Goal: Transaction & Acquisition: Purchase product/service

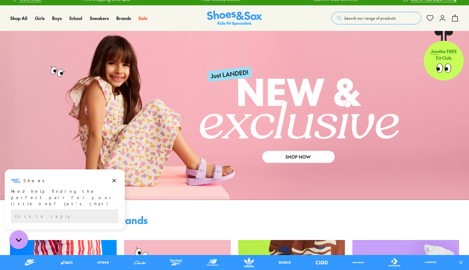
scroll to position [7, 0]
click at [114, 178] on icon "Dismiss campaign" at bounding box center [114, 180] width 6 height 7
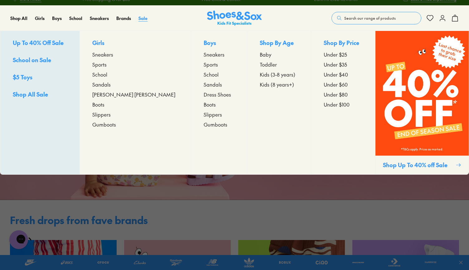
click at [143, 21] on span "Sale" at bounding box center [142, 18] width 9 height 6
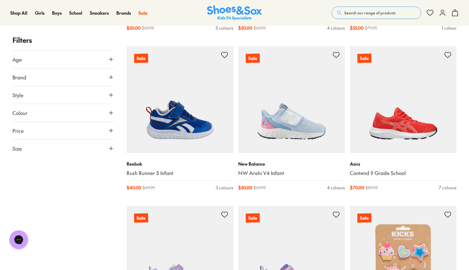
scroll to position [240, 0]
click at [109, 149] on icon at bounding box center [111, 148] width 6 height 6
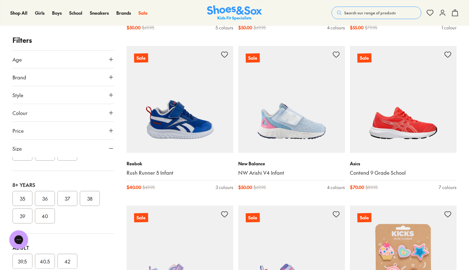
scroll to position [183, 0]
click at [25, 188] on button "35" at bounding box center [22, 188] width 20 height 15
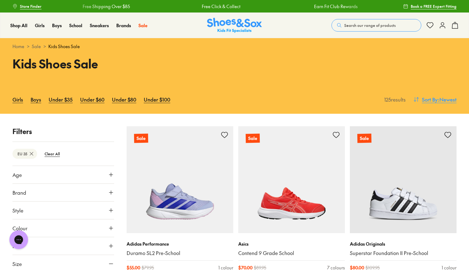
click at [432, 99] on span "Sort By" at bounding box center [430, 98] width 16 height 7
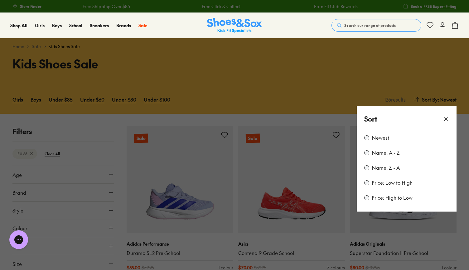
click at [388, 181] on label "Price: Low to High" at bounding box center [392, 182] width 41 height 7
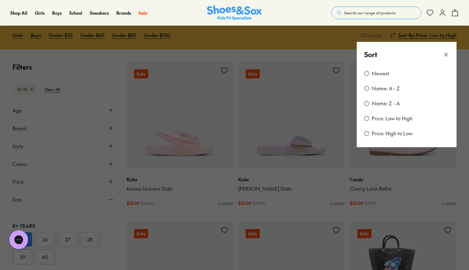
click at [460, 165] on button at bounding box center [234, 135] width 469 height 270
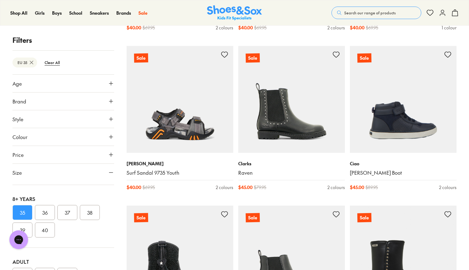
scroll to position [1361, 0]
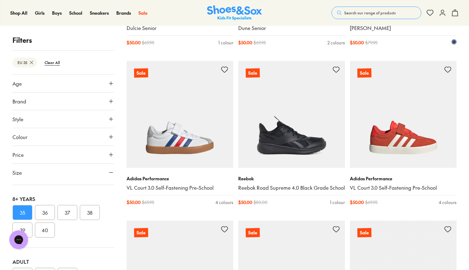
scroll to position [2777, 0]
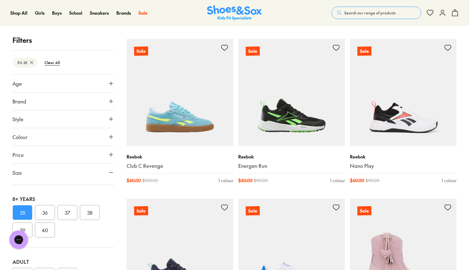
scroll to position [4705, 0]
